Goal: Task Accomplishment & Management: Manage account settings

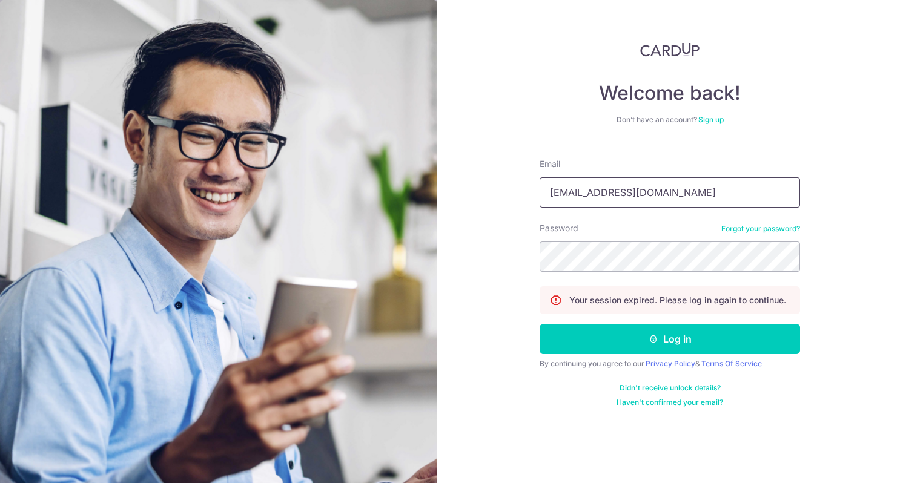
click at [576, 191] on input "[EMAIL_ADDRESS][DOMAIN_NAME]" at bounding box center [670, 193] width 261 height 30
type input "[EMAIL_ADDRESS][DOMAIN_NAME]"
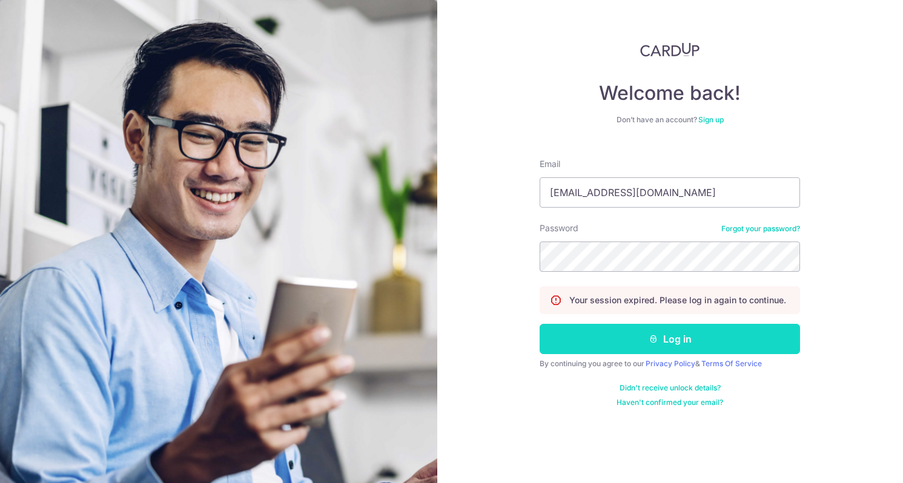
click at [618, 335] on button "Log in" at bounding box center [670, 339] width 261 height 30
